Goal: Transaction & Acquisition: Subscribe to service/newsletter

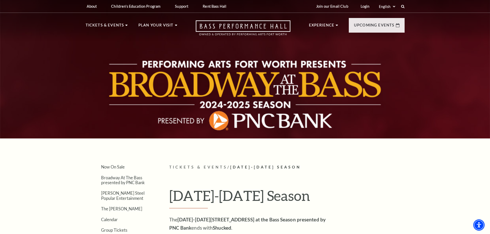
click at [236, 72] on div at bounding box center [245, 68] width 490 height 142
click at [112, 179] on link "Broadway At The Bass presented by PNC Bank" at bounding box center [123, 181] width 44 height 10
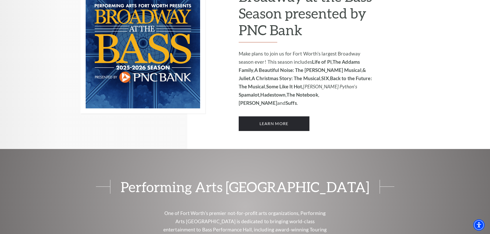
scroll to position [309, 0]
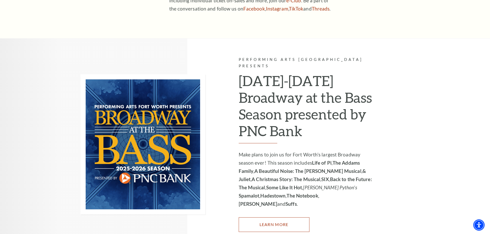
click at [271, 218] on link "Learn More" at bounding box center [274, 225] width 71 height 14
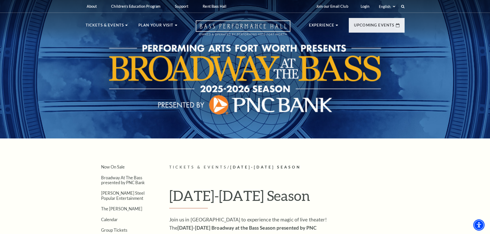
click at [248, 24] on icon "Open this option" at bounding box center [243, 27] width 95 height 15
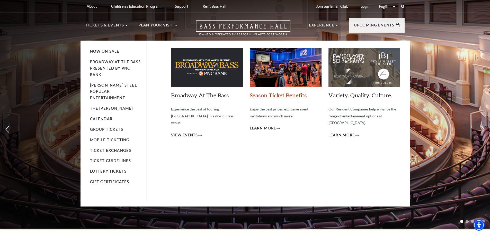
click at [282, 98] on link "Season Ticket Benefits" at bounding box center [278, 95] width 57 height 7
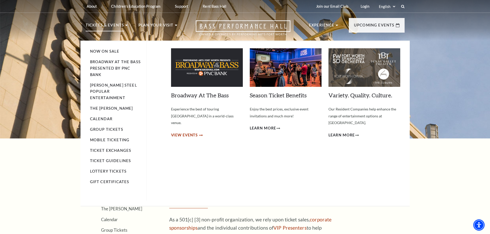
click at [196, 132] on span "View Events" at bounding box center [184, 135] width 27 height 6
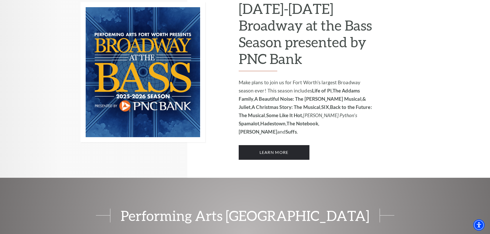
scroll to position [386, 0]
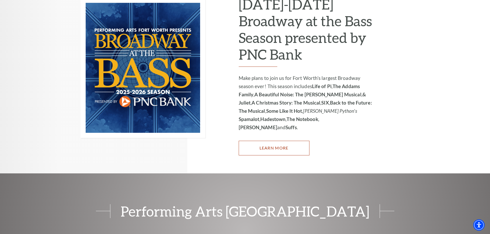
click at [272, 141] on link "Learn More" at bounding box center [274, 148] width 71 height 14
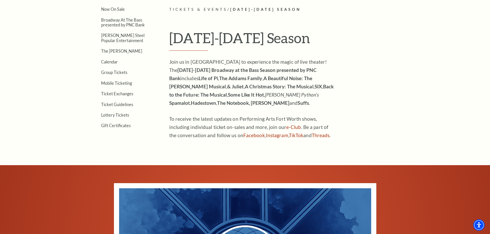
scroll to position [144, 0]
